Goal: Task Accomplishment & Management: Use online tool/utility

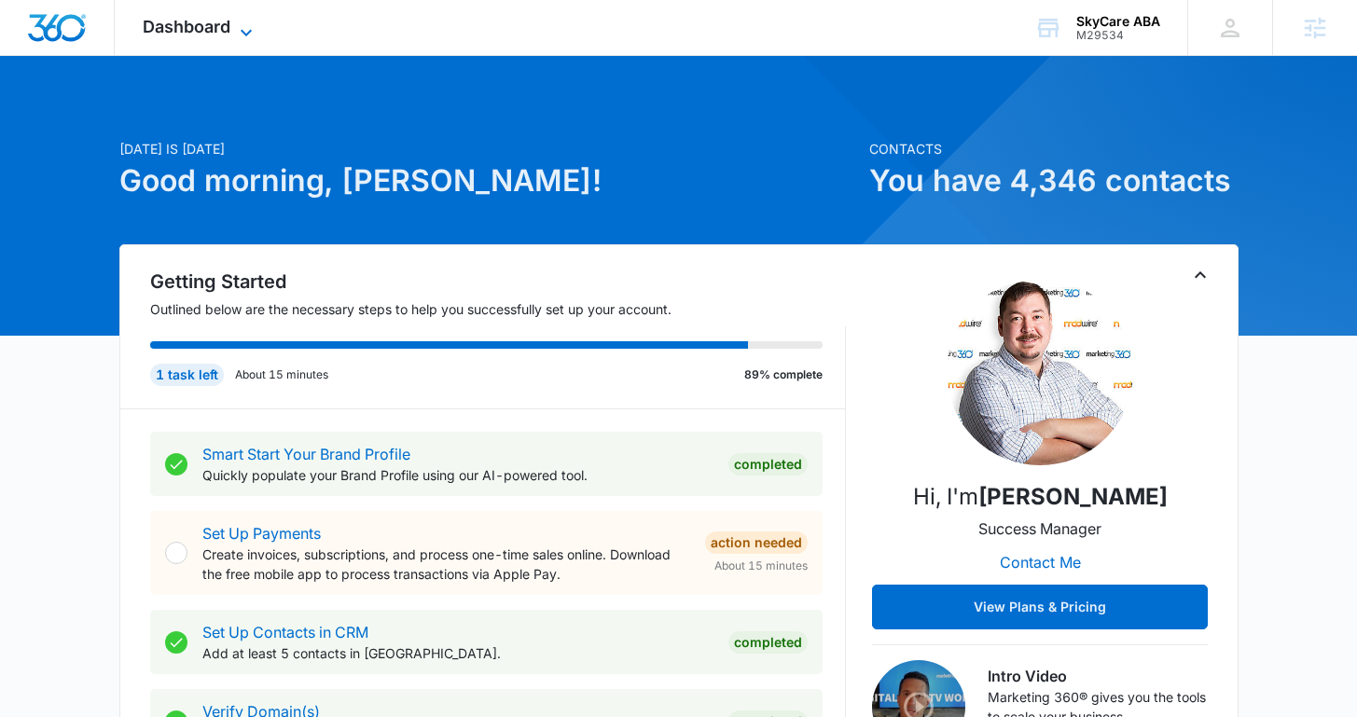
click at [178, 33] on span "Dashboard" at bounding box center [187, 27] width 88 height 20
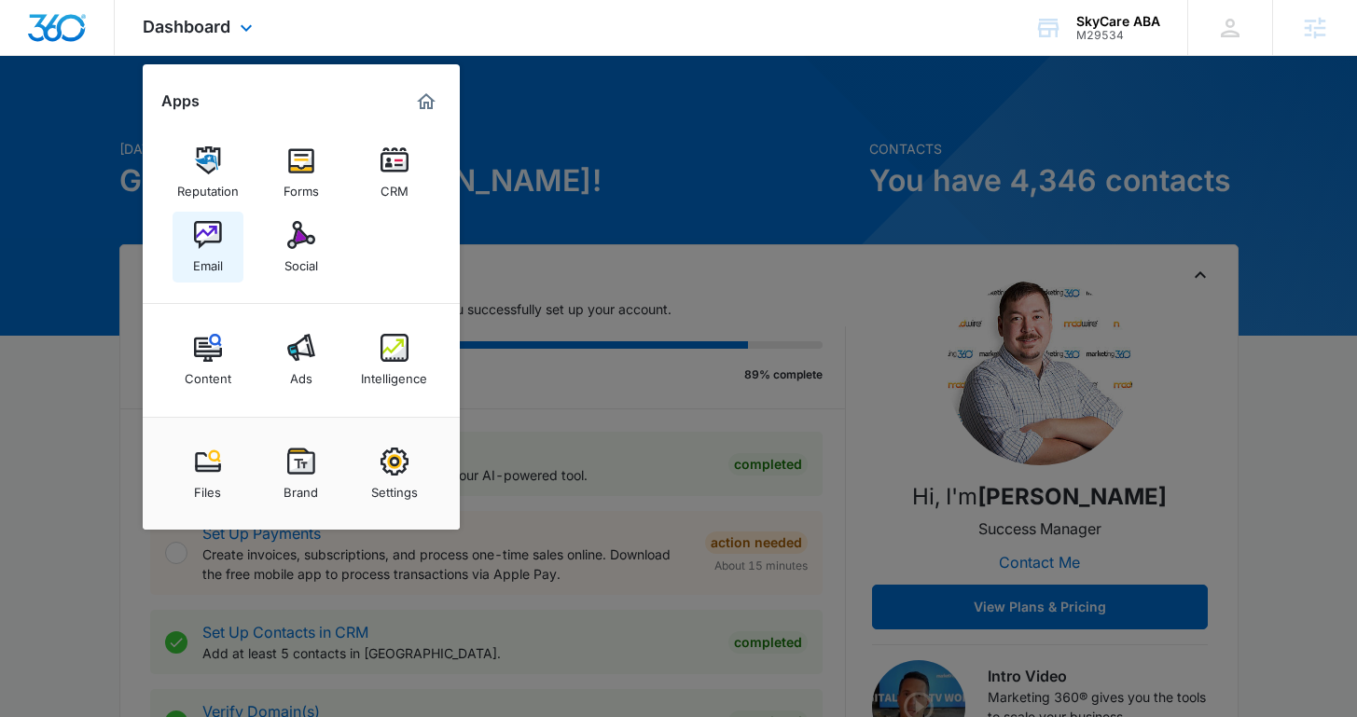
click at [210, 234] on img at bounding box center [208, 235] width 28 height 28
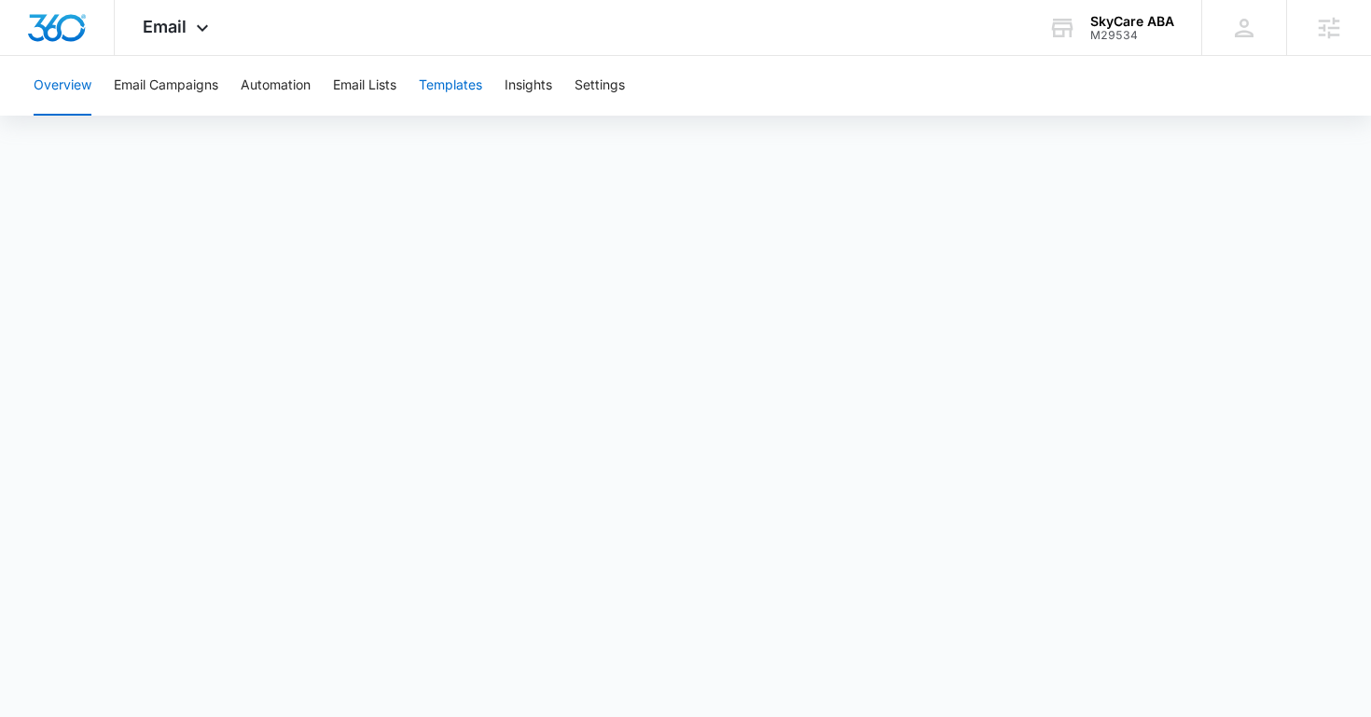
click at [463, 79] on button "Templates" at bounding box center [450, 86] width 63 height 60
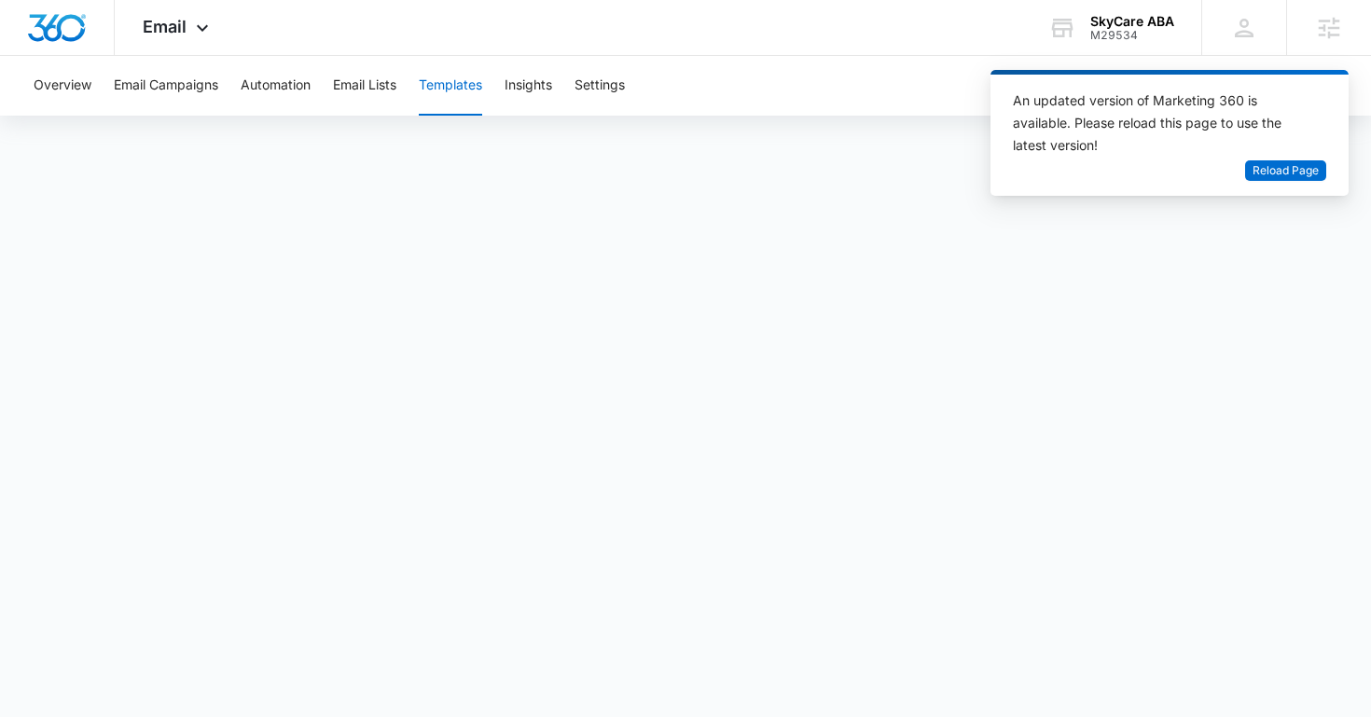
click at [884, 108] on div "Overview Email Campaigns Automation Email Lists Templates Insights Settings" at bounding box center [685, 86] width 1326 height 60
click at [1258, 160] on button "Reload Page" at bounding box center [1285, 170] width 81 height 21
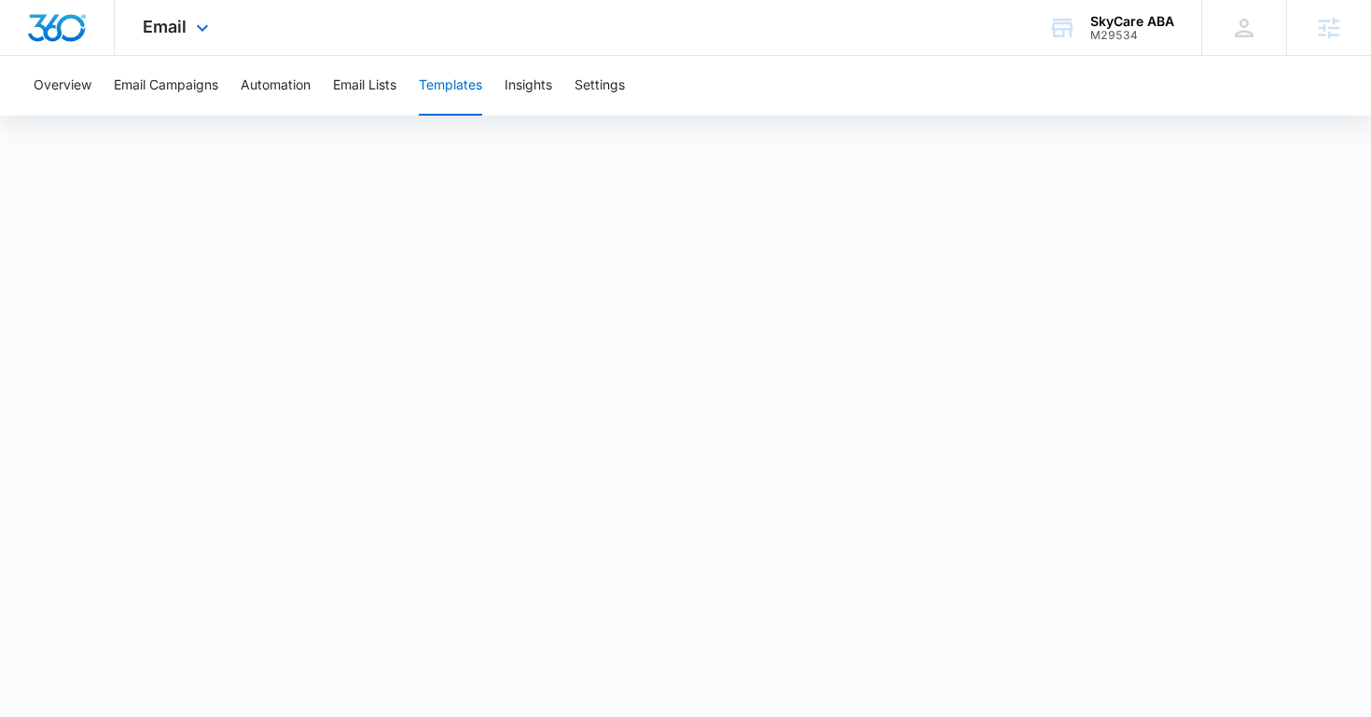
click at [174, 39] on div "Email Apps Reputation Forms CRM Email Social Content Ads Intelligence Files Bra…" at bounding box center [178, 27] width 127 height 55
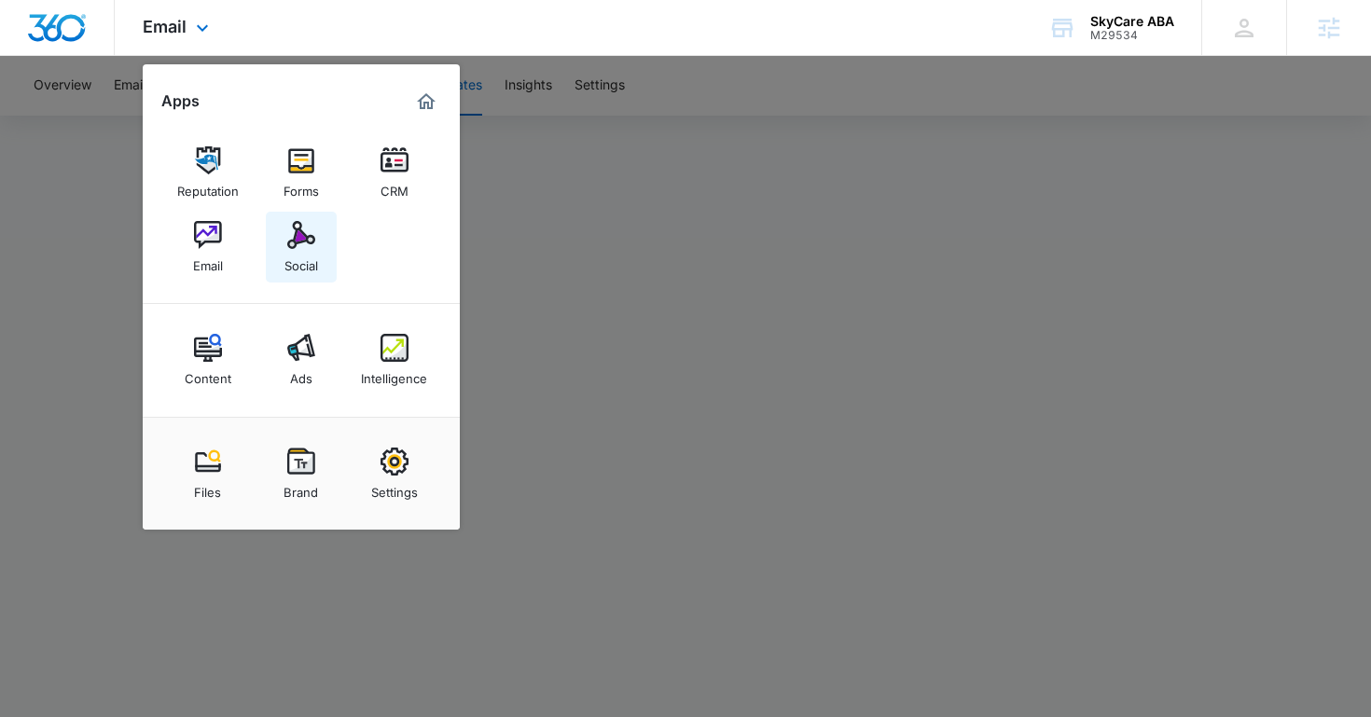
click at [315, 268] on div "Social" at bounding box center [301, 261] width 34 height 24
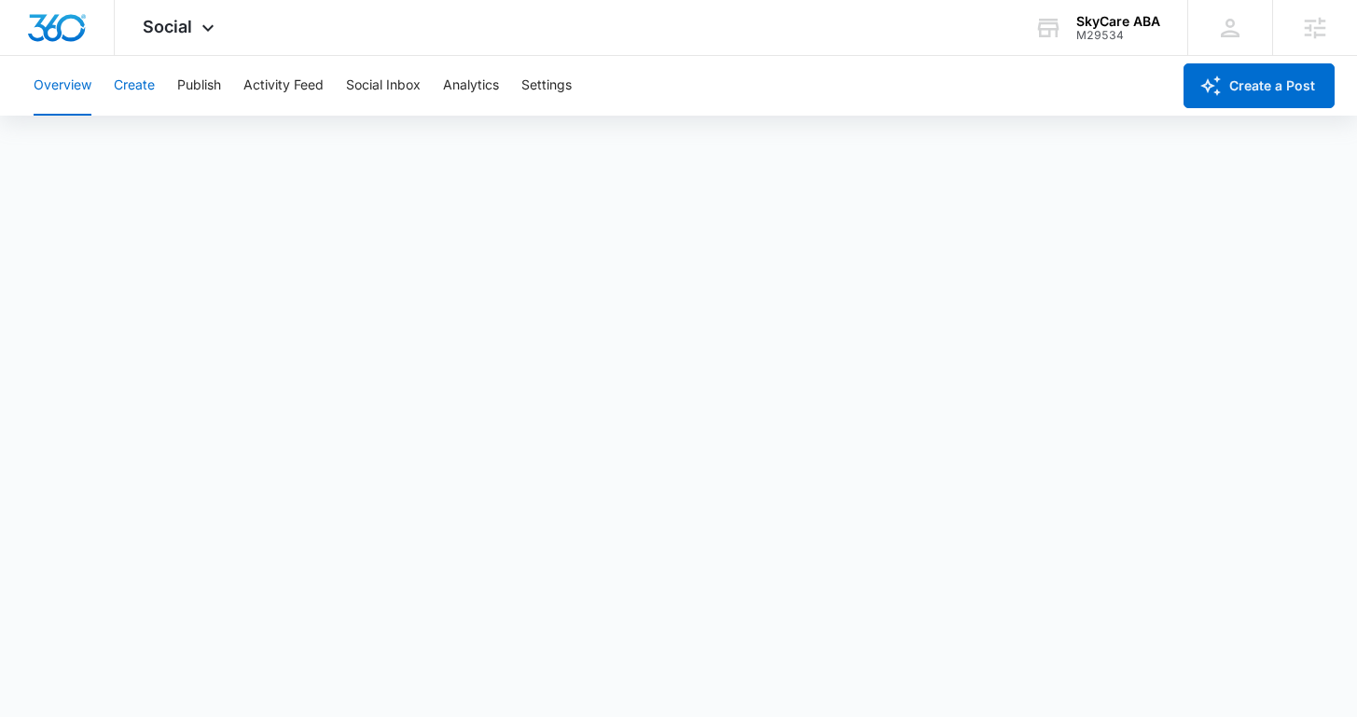
click at [150, 83] on button "Create" at bounding box center [134, 86] width 41 height 60
